Goal: Navigation & Orientation: Find specific page/section

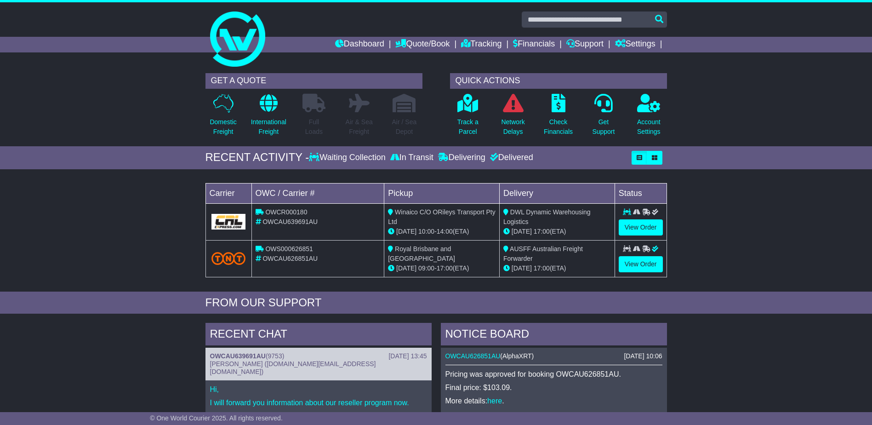
click at [229, 41] on div "Dashboard Quote/Book Domestic International Saved Quotes Drafts Domestic Quote …" at bounding box center [436, 45] width 471 height 16
click at [352, 39] on link "Dashboard" at bounding box center [359, 45] width 49 height 16
click at [233, 30] on img at bounding box center [237, 38] width 55 height 55
